Goal: Task Accomplishment & Management: Complete application form

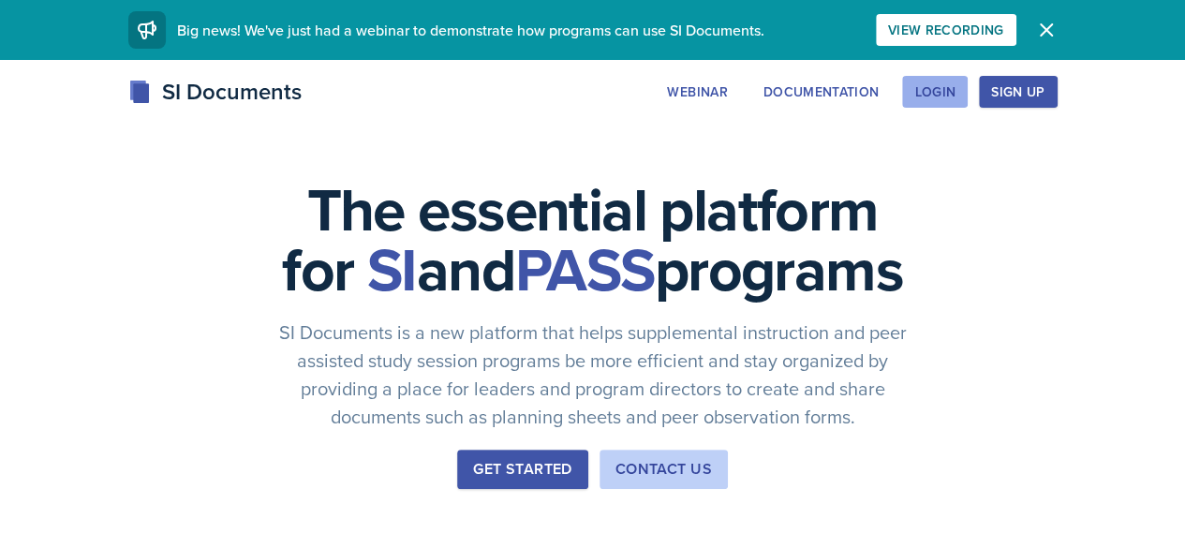
click at [955, 91] on div "Login" at bounding box center [934, 91] width 41 height 15
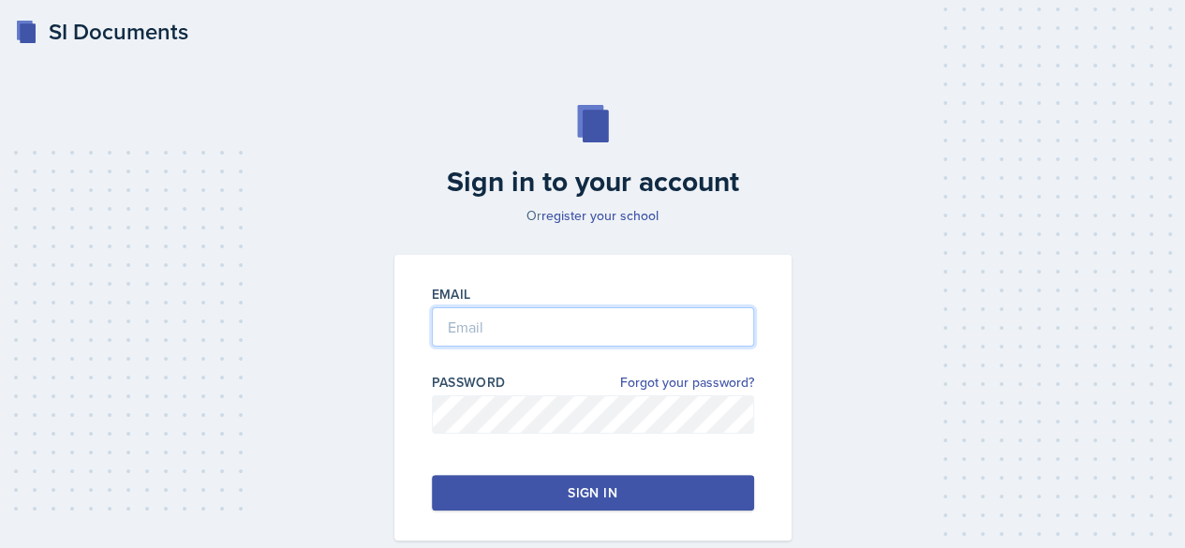
type input "[EMAIL_ADDRESS][DOMAIN_NAME]"
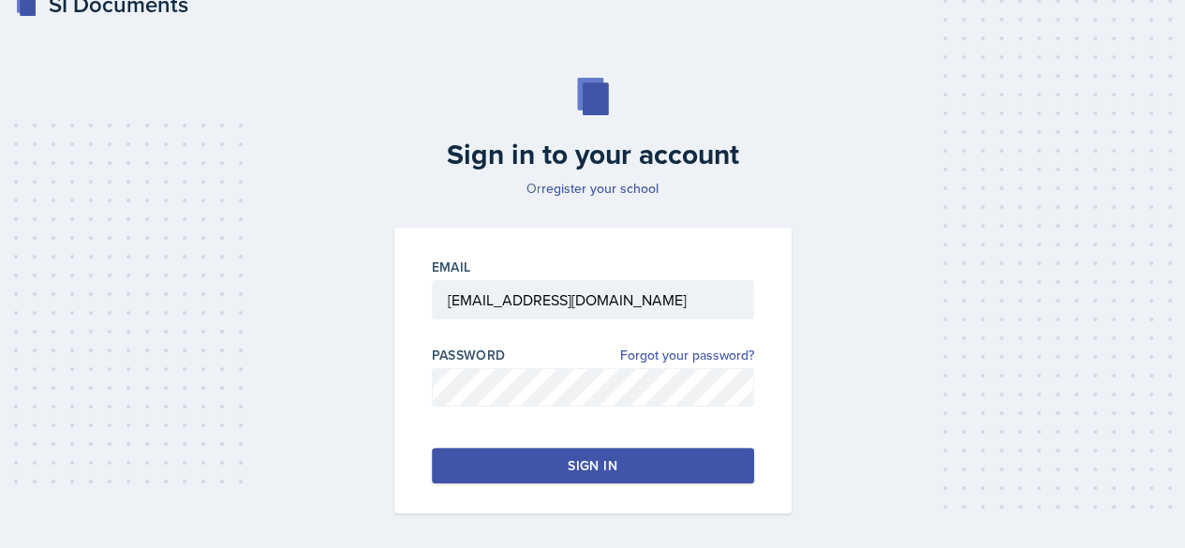
scroll to position [28, 0]
click at [568, 450] on button "Sign in" at bounding box center [593, 465] width 322 height 36
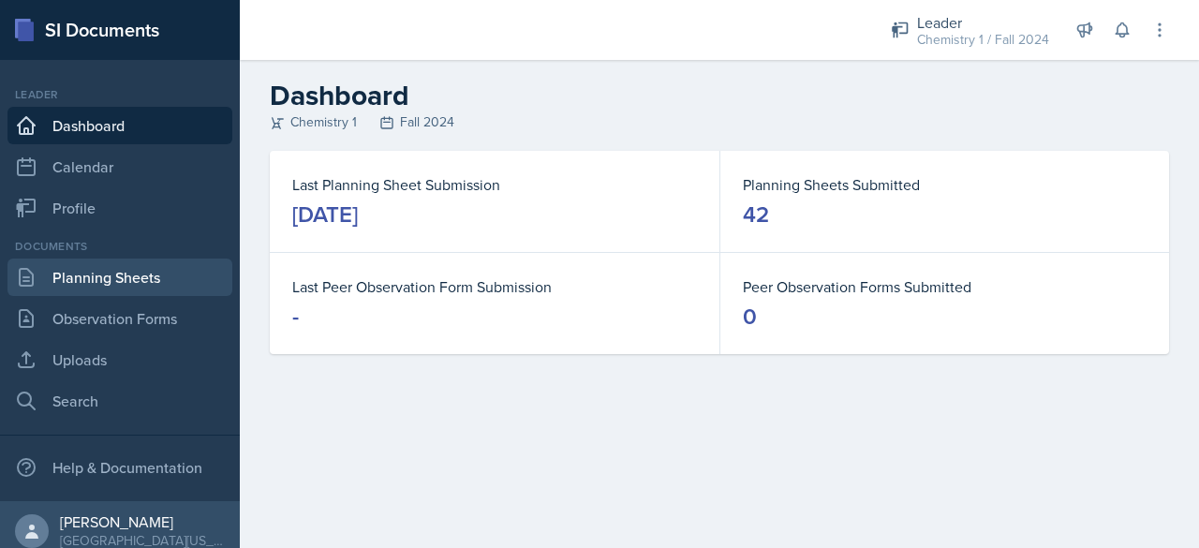
click at [96, 291] on link "Planning Sheets" at bounding box center [119, 276] width 225 height 37
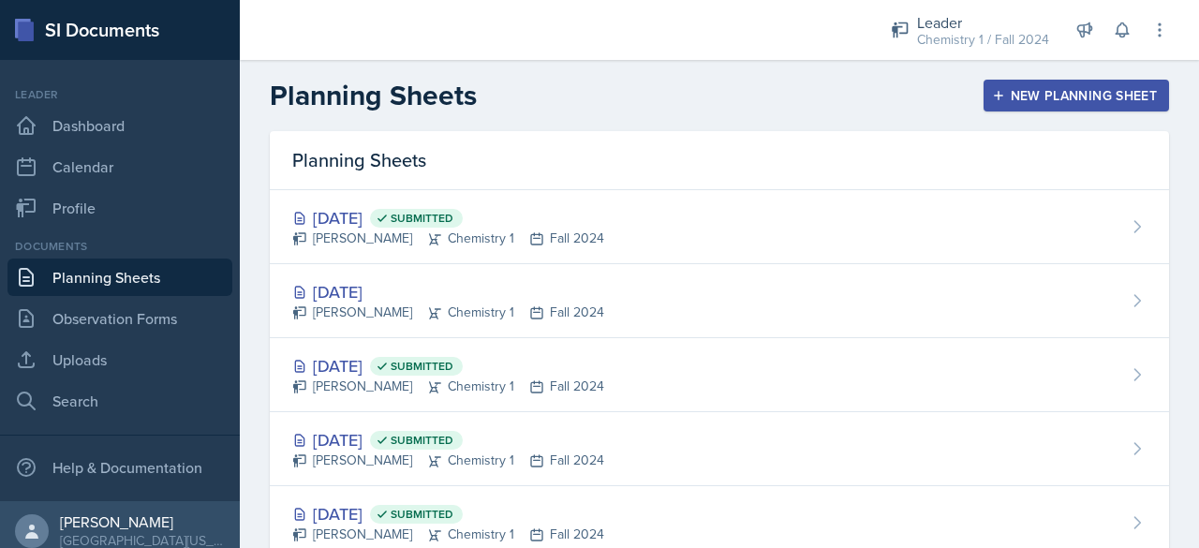
click at [1017, 88] on div "New Planning Sheet" at bounding box center [1076, 95] width 161 height 15
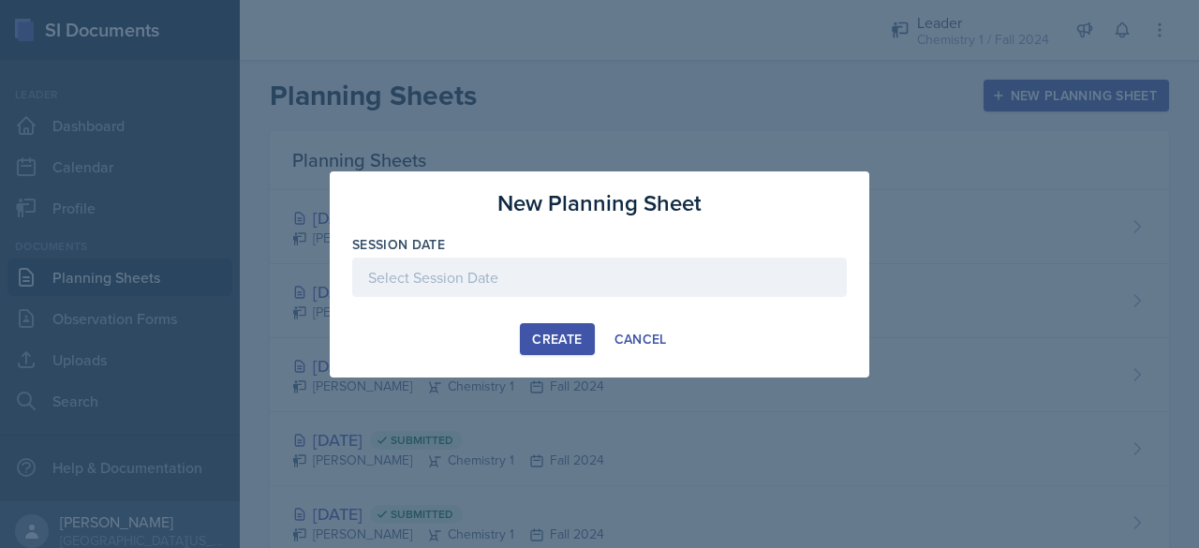
click at [526, 296] on div at bounding box center [599, 277] width 495 height 39
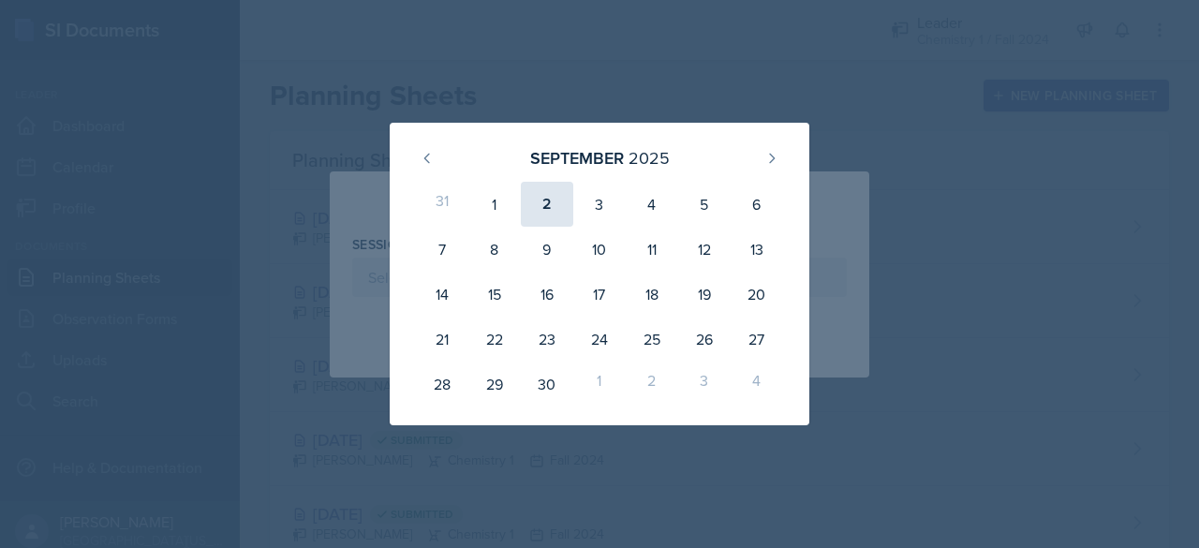
click at [545, 208] on div "2" at bounding box center [547, 204] width 52 height 45
type input "[DATE]"
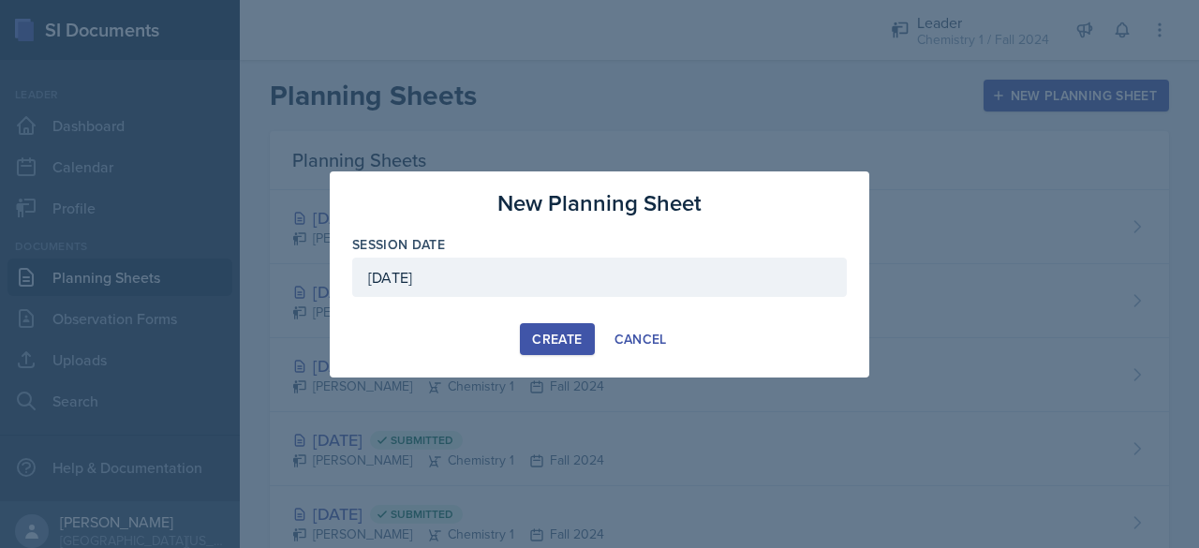
click at [564, 332] on div "Create" at bounding box center [557, 339] width 50 height 15
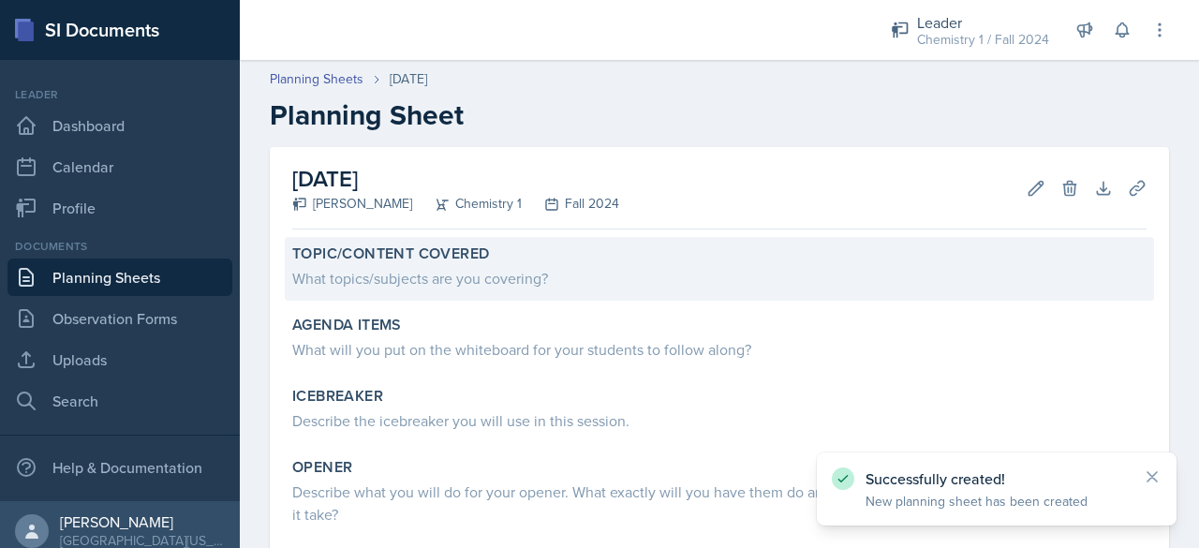
click at [353, 282] on div "What topics/subjects are you covering?" at bounding box center [719, 278] width 854 height 22
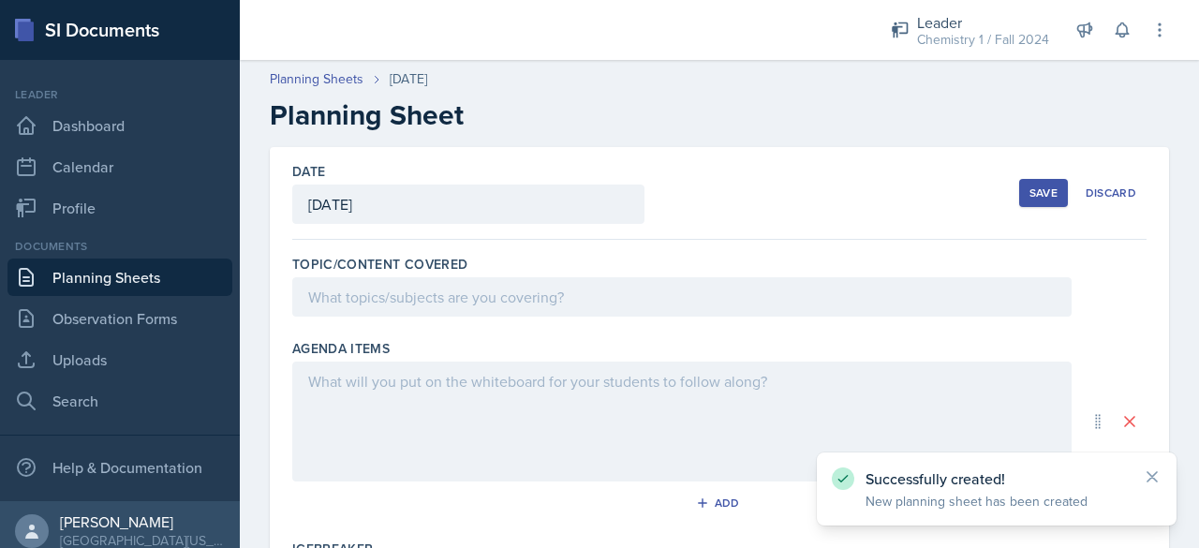
click at [360, 300] on div at bounding box center [681, 296] width 779 height 39
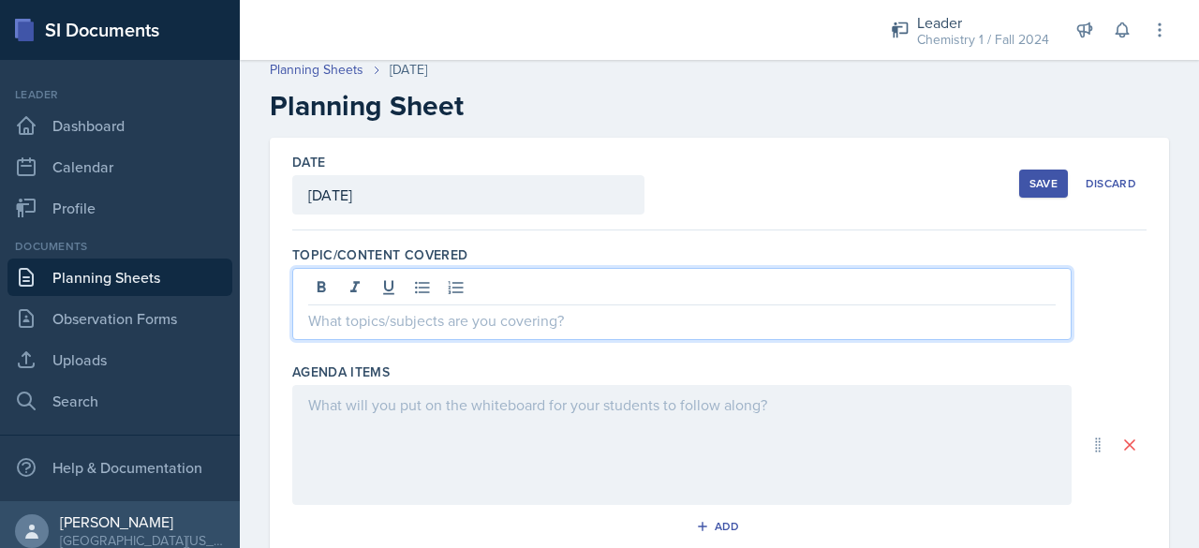
scroll to position [12, 0]
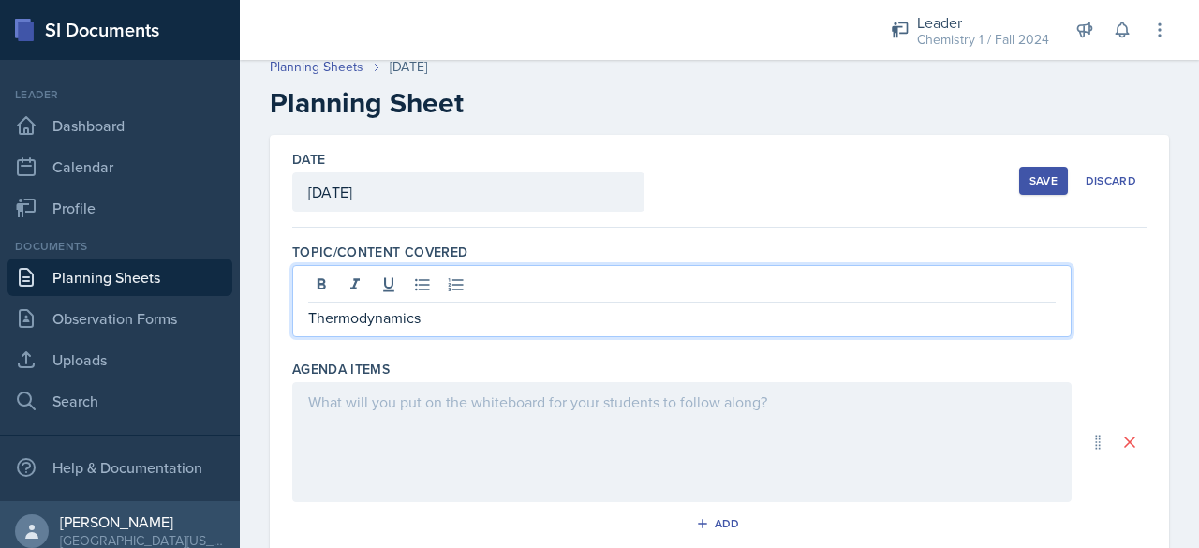
click at [478, 396] on div at bounding box center [681, 442] width 779 height 120
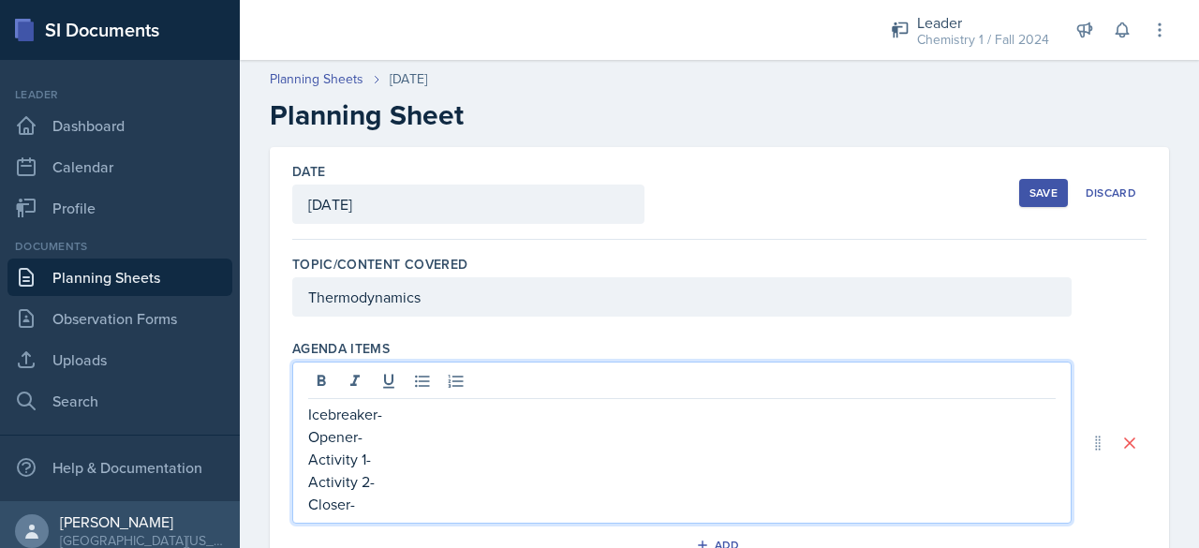
click at [478, 396] on div "Icebreaker- Opener- Activity 1- Activity 2- Closer-" at bounding box center [681, 443] width 779 height 162
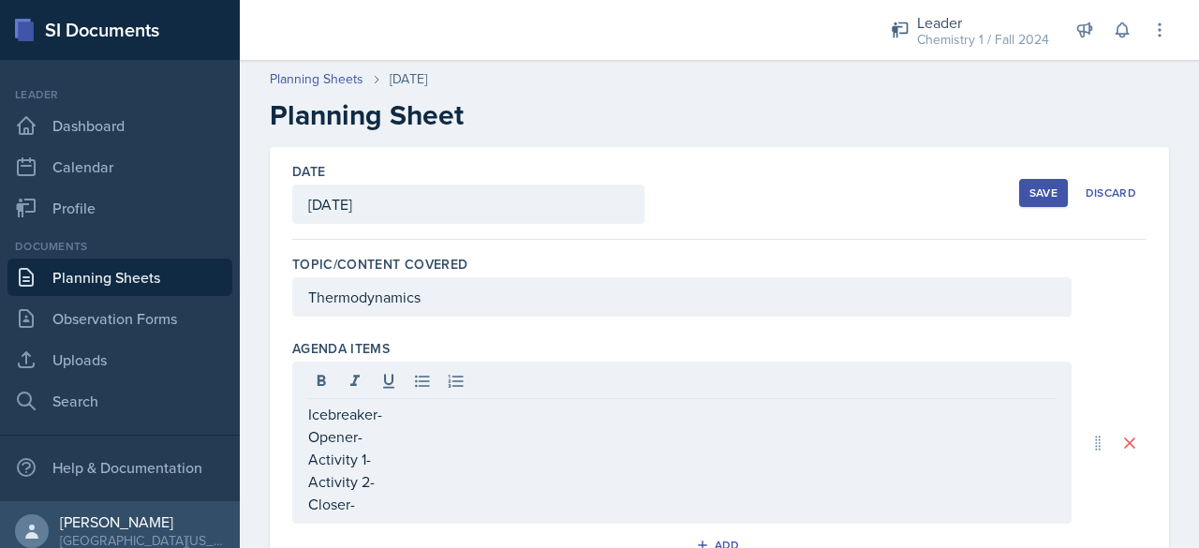
click at [478, 396] on div "Icebreaker- Opener- Activity 1- Activity 2- Closer-" at bounding box center [681, 443] width 779 height 162
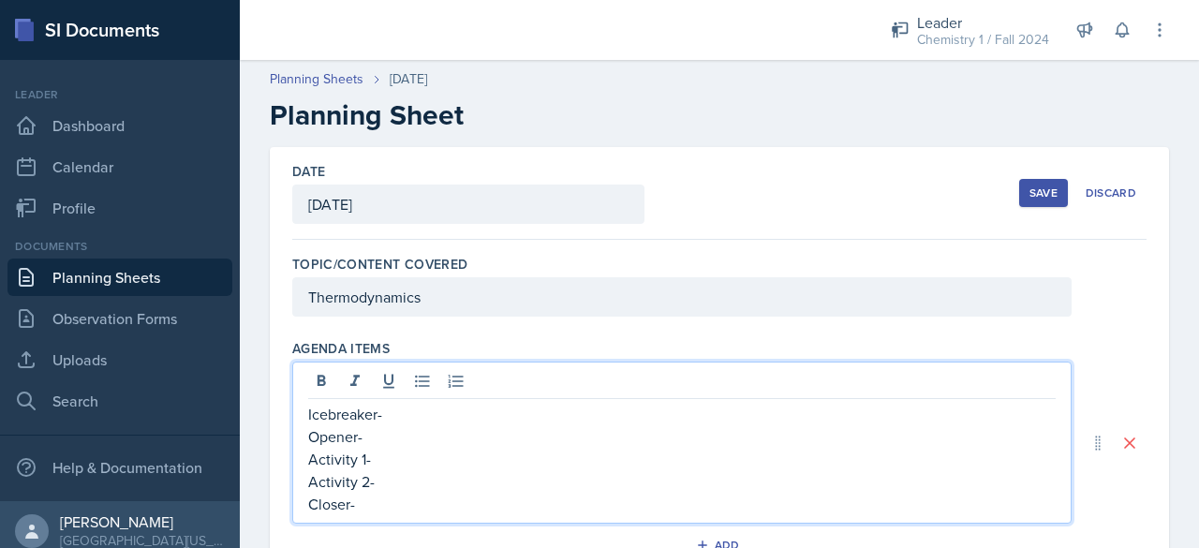
click at [474, 399] on div "Icebreaker- Opener- Activity 1- Activity 2- Closer-" at bounding box center [681, 443] width 779 height 162
